Goal: Find specific page/section

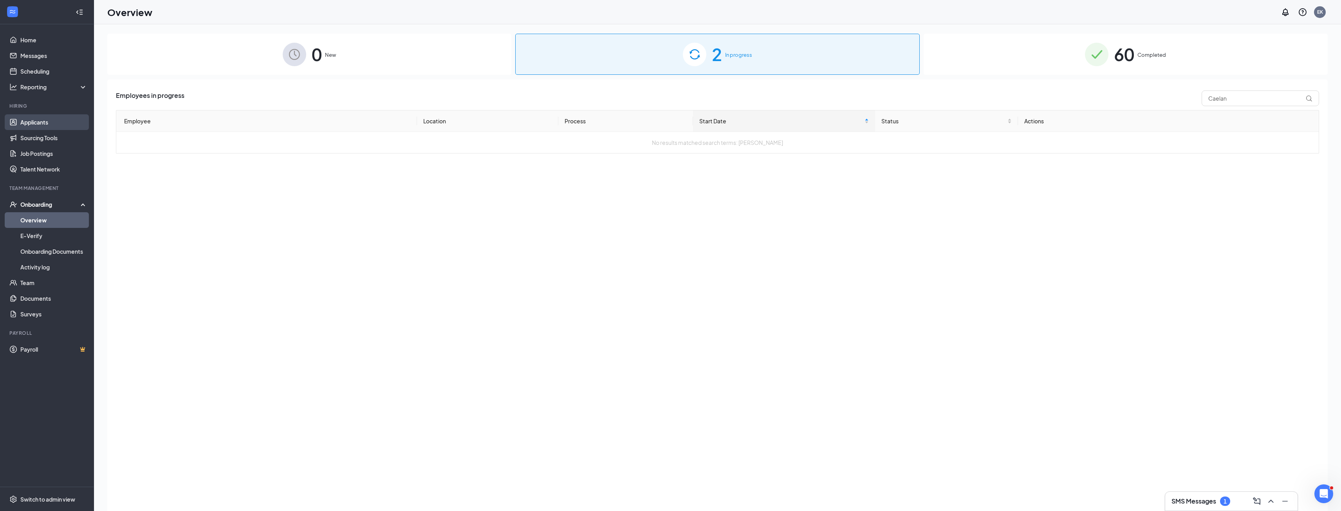
click at [65, 119] on link "Applicants" at bounding box center [53, 122] width 67 height 16
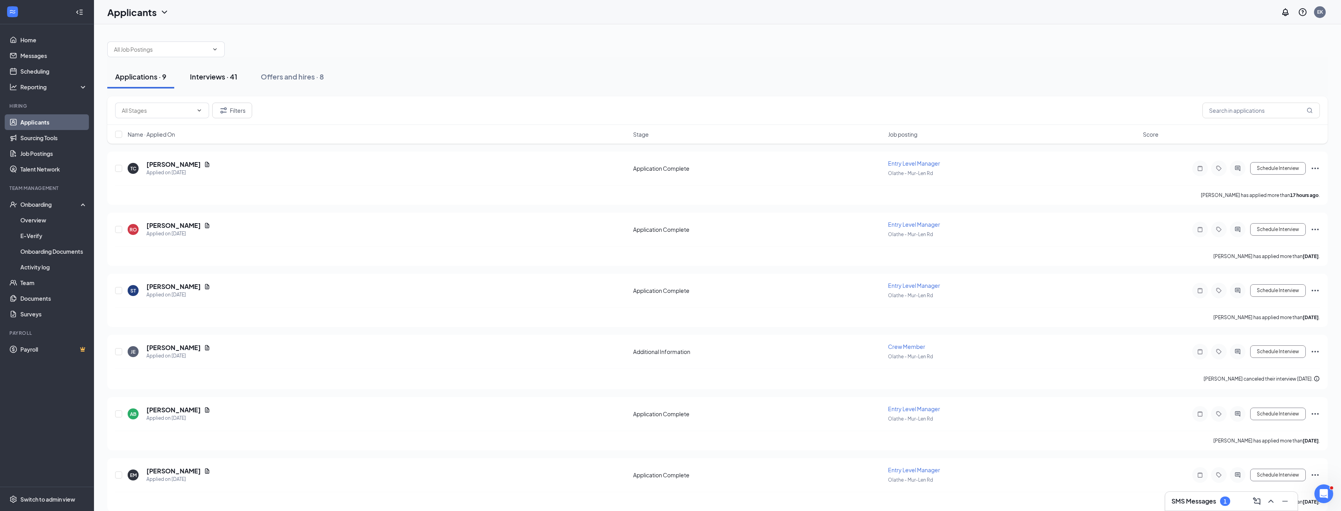
click at [215, 78] on div "Interviews · 41" at bounding box center [213, 77] width 47 height 10
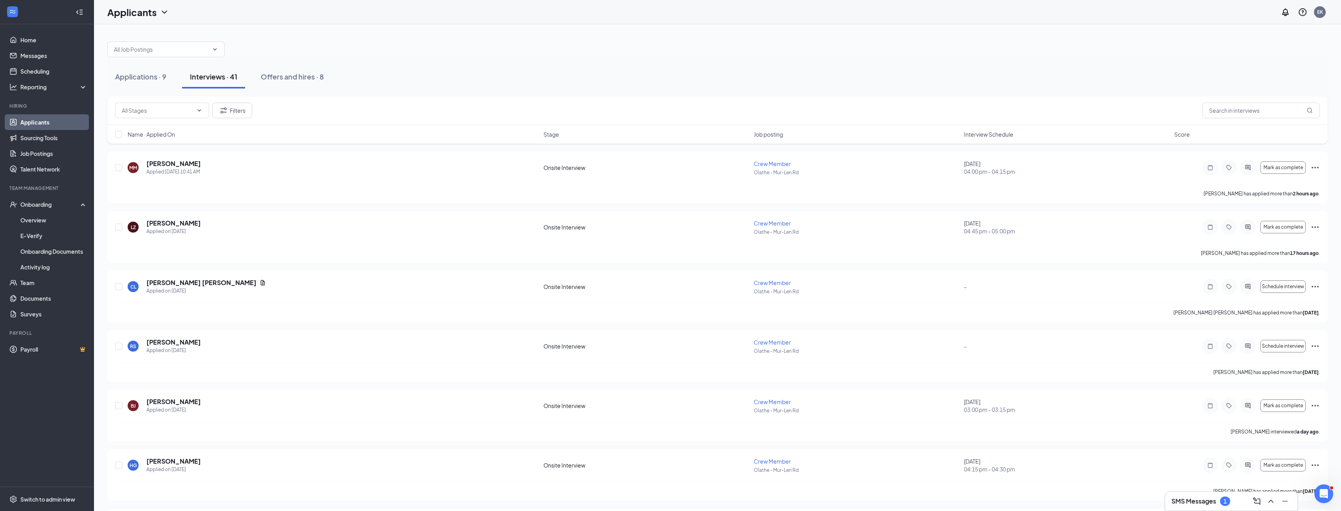
click at [1215, 101] on div "Filters" at bounding box center [717, 110] width 1221 height 29
click at [1216, 104] on input "text" at bounding box center [1261, 111] width 117 height 16
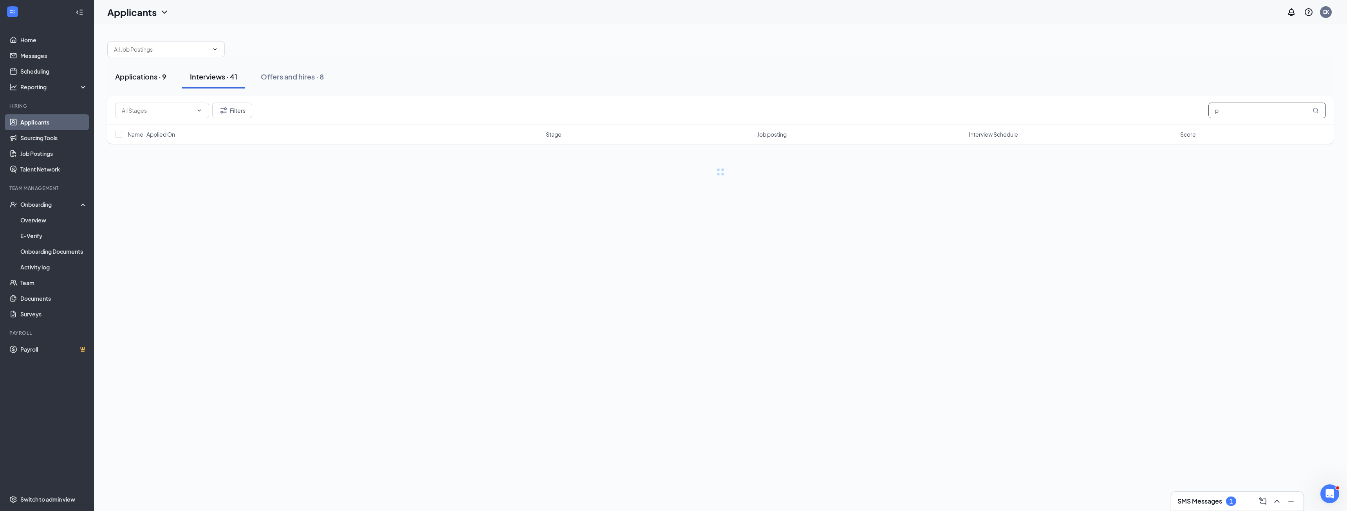
type input "p"
click at [152, 80] on div "Applications · 9" at bounding box center [140, 77] width 51 height 10
